Goal: Communication & Community: Answer question/provide support

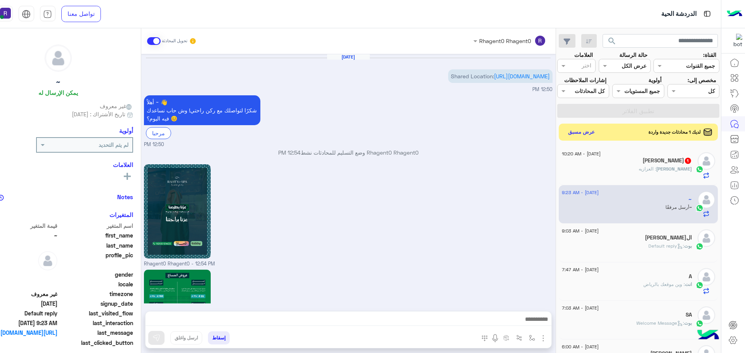
scroll to position [292, 0]
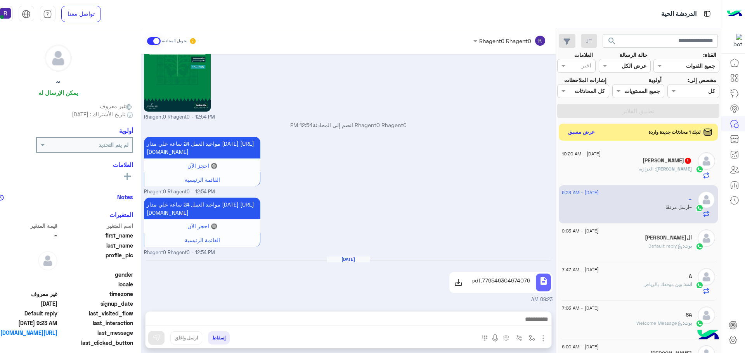
drag, startPoint x: 0, startPoint y: 0, endPoint x: 654, endPoint y: 179, distance: 678.3
click at [654, 172] on span ": العزازيه" at bounding box center [646, 169] width 17 height 6
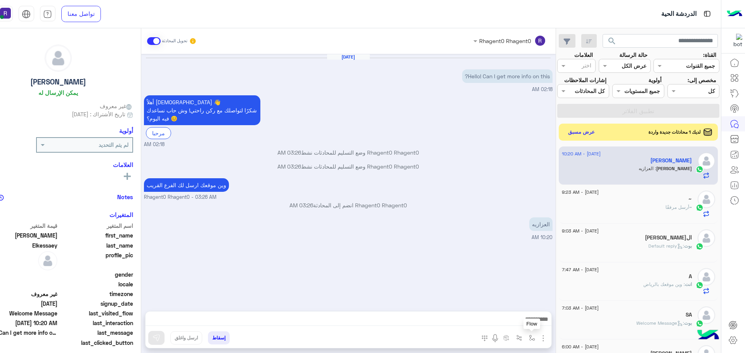
click at [535, 336] on img "button" at bounding box center [532, 338] width 6 height 6
click at [534, 323] on input "text" at bounding box center [507, 321] width 52 height 9
type input "***"
click at [537, 303] on div "لبن" at bounding box center [508, 307] width 57 height 15
type textarea "***"
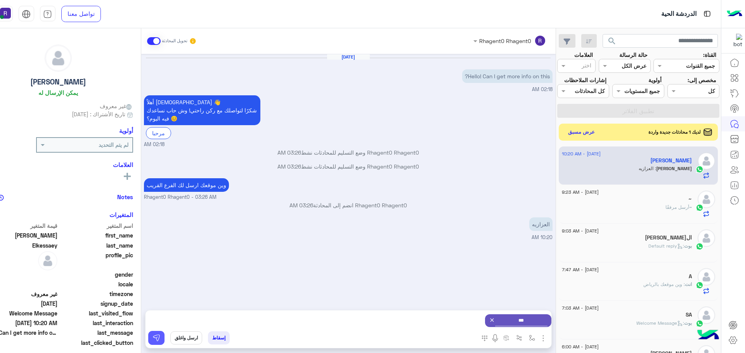
click at [160, 338] on img at bounding box center [156, 338] width 8 height 8
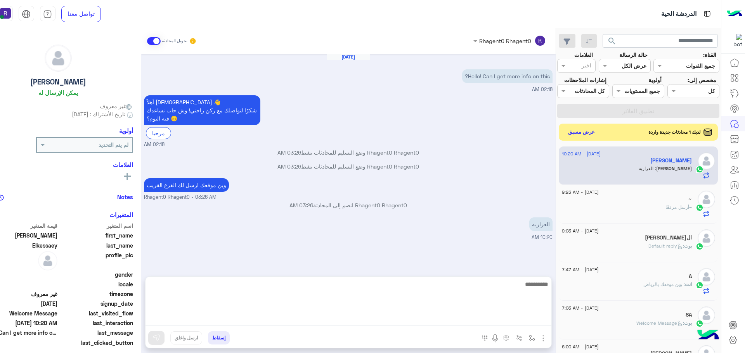
click at [506, 318] on textarea at bounding box center [348, 303] width 406 height 47
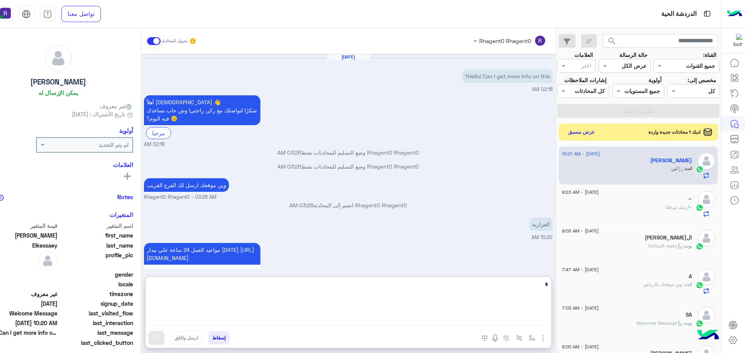
scroll to position [41, 0]
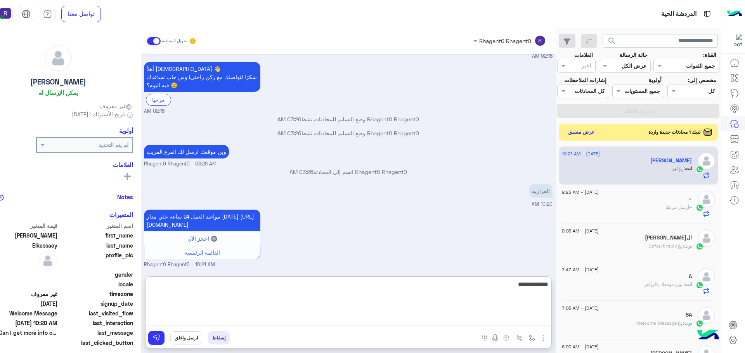
type textarea "**********"
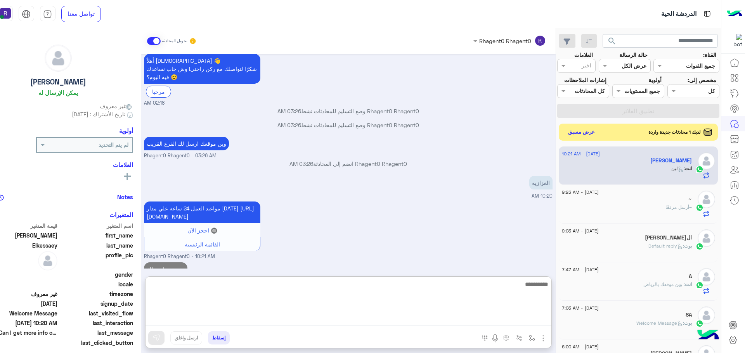
scroll to position [66, 0]
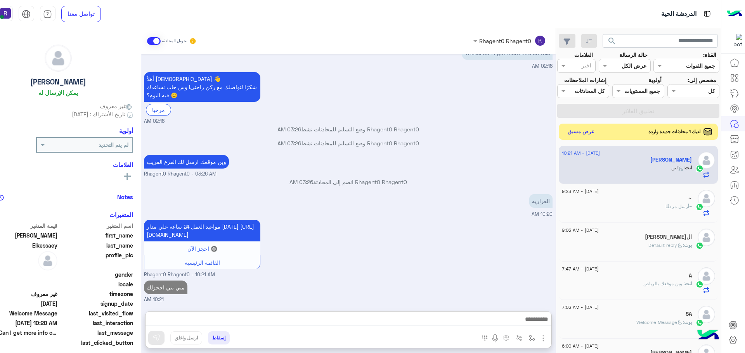
click at [597, 137] on button "عرض مسبق" at bounding box center [580, 131] width 33 height 10
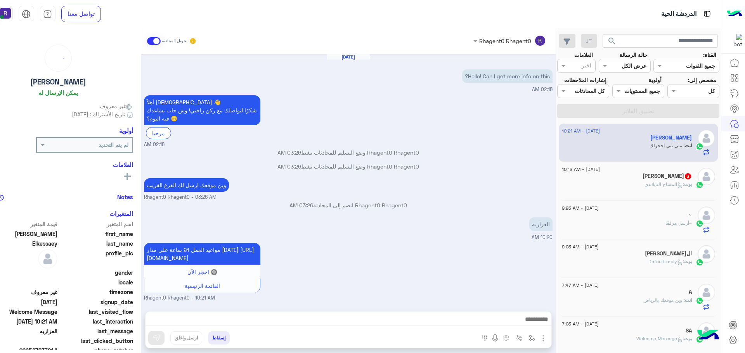
scroll to position [56, 0]
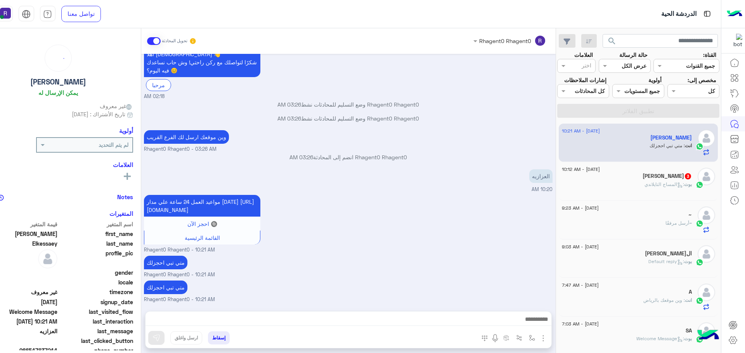
click at [679, 188] on icon at bounding box center [680, 185] width 6 height 6
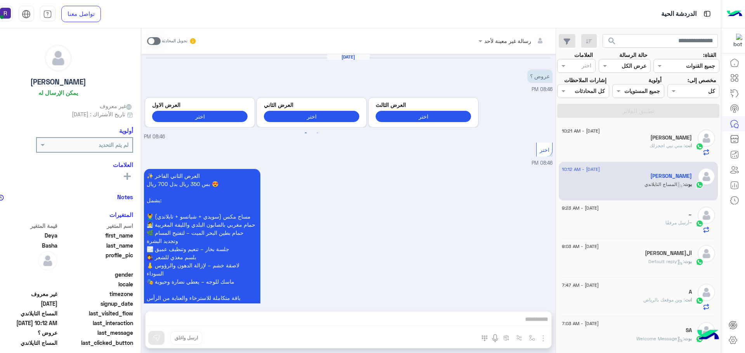
scroll to position [1049, 0]
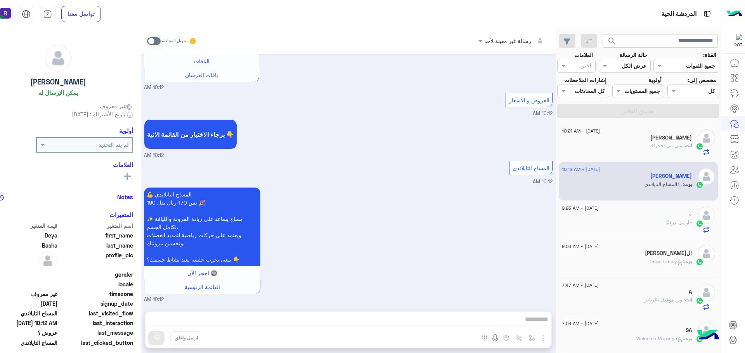
click at [661, 233] on div "~ أرسل مرفقًا" at bounding box center [626, 226] width 130 height 14
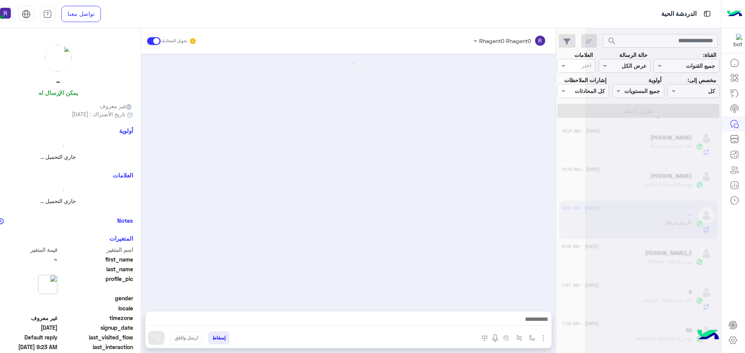
scroll to position [917, 0]
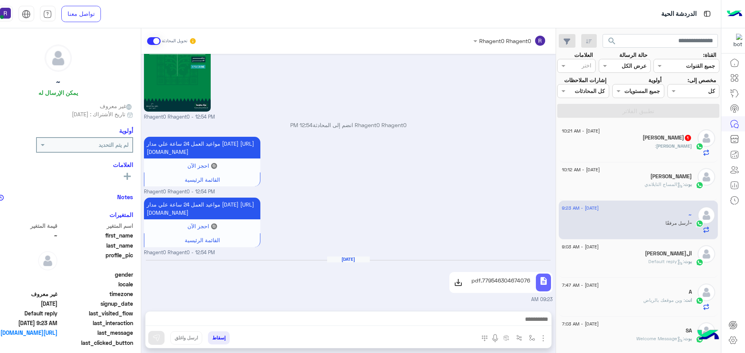
click at [658, 154] on div "[DEMOGRAPHIC_DATA] :" at bounding box center [626, 150] width 130 height 14
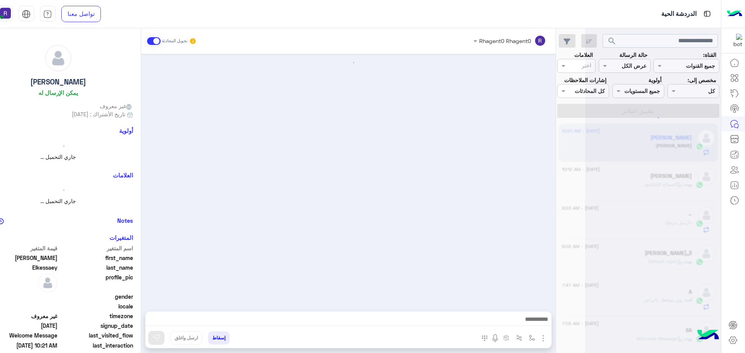
scroll to position [58, 0]
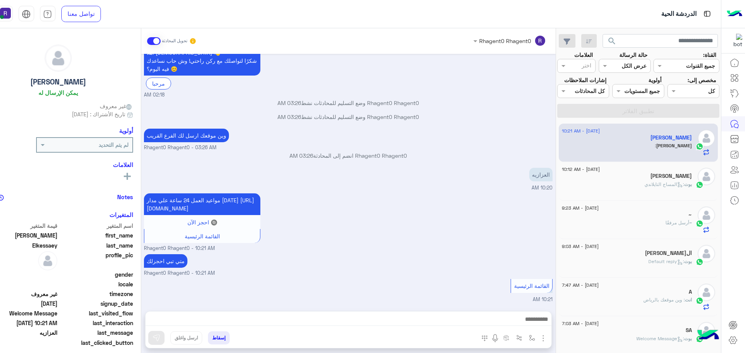
click at [161, 41] on span at bounding box center [154, 41] width 14 height 8
